Goal: Task Accomplishment & Management: Manage account settings

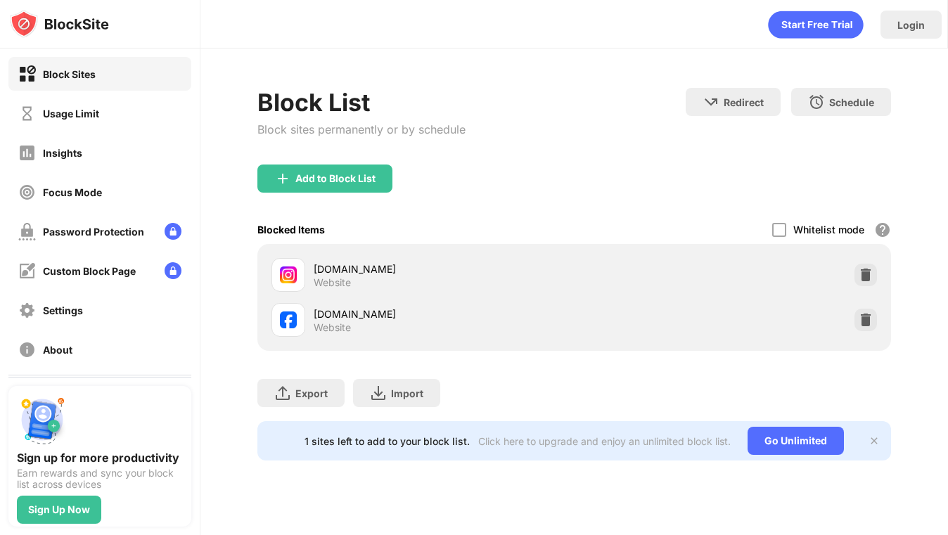
click at [878, 276] on div "[DOMAIN_NAME] Website" at bounding box center [574, 275] width 617 height 45
click at [870, 276] on img at bounding box center [866, 275] width 14 height 14
